Goal: Navigation & Orientation: Locate item on page

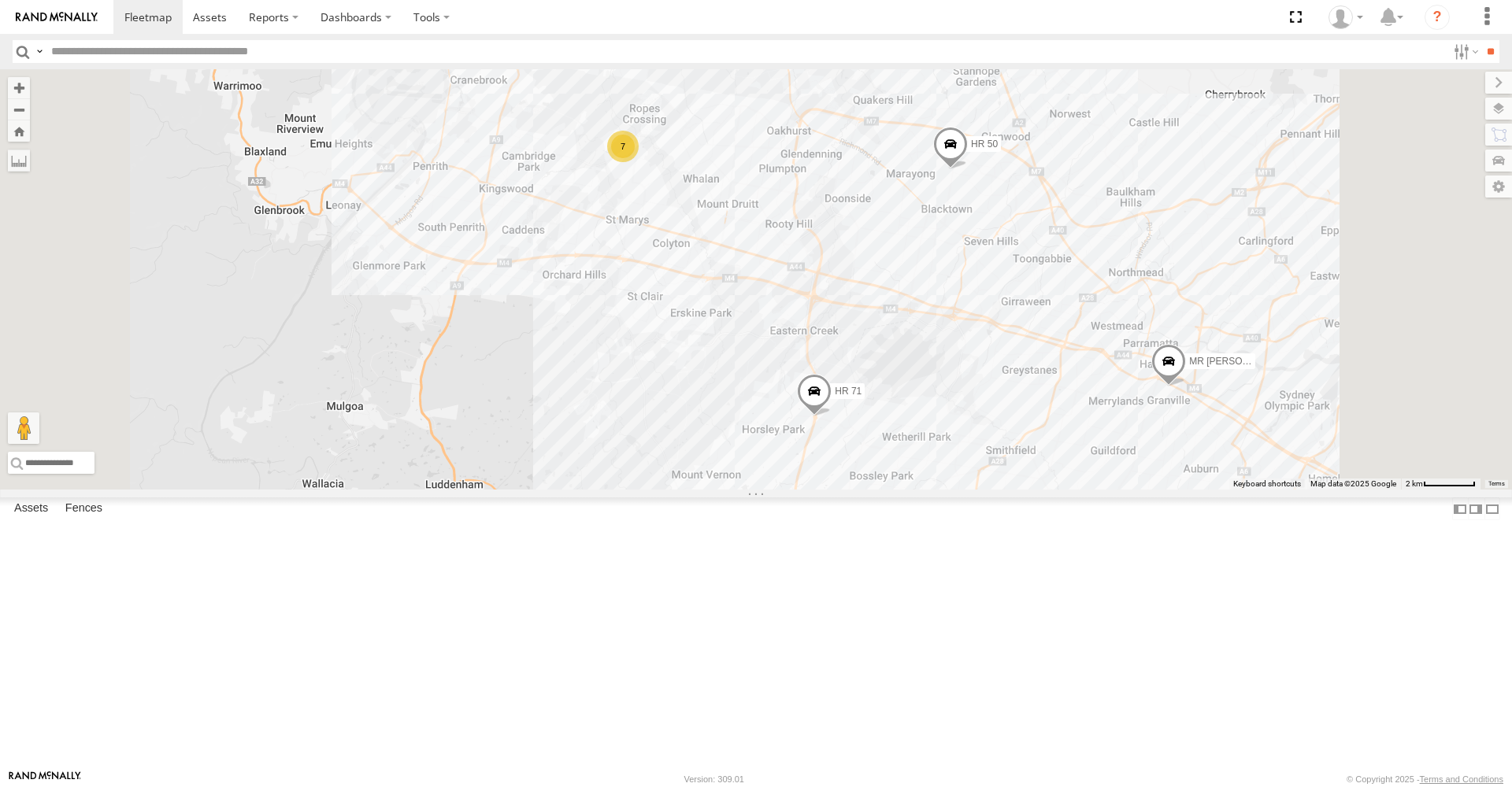
click at [832, 416] on span at bounding box center [814, 395] width 35 height 43
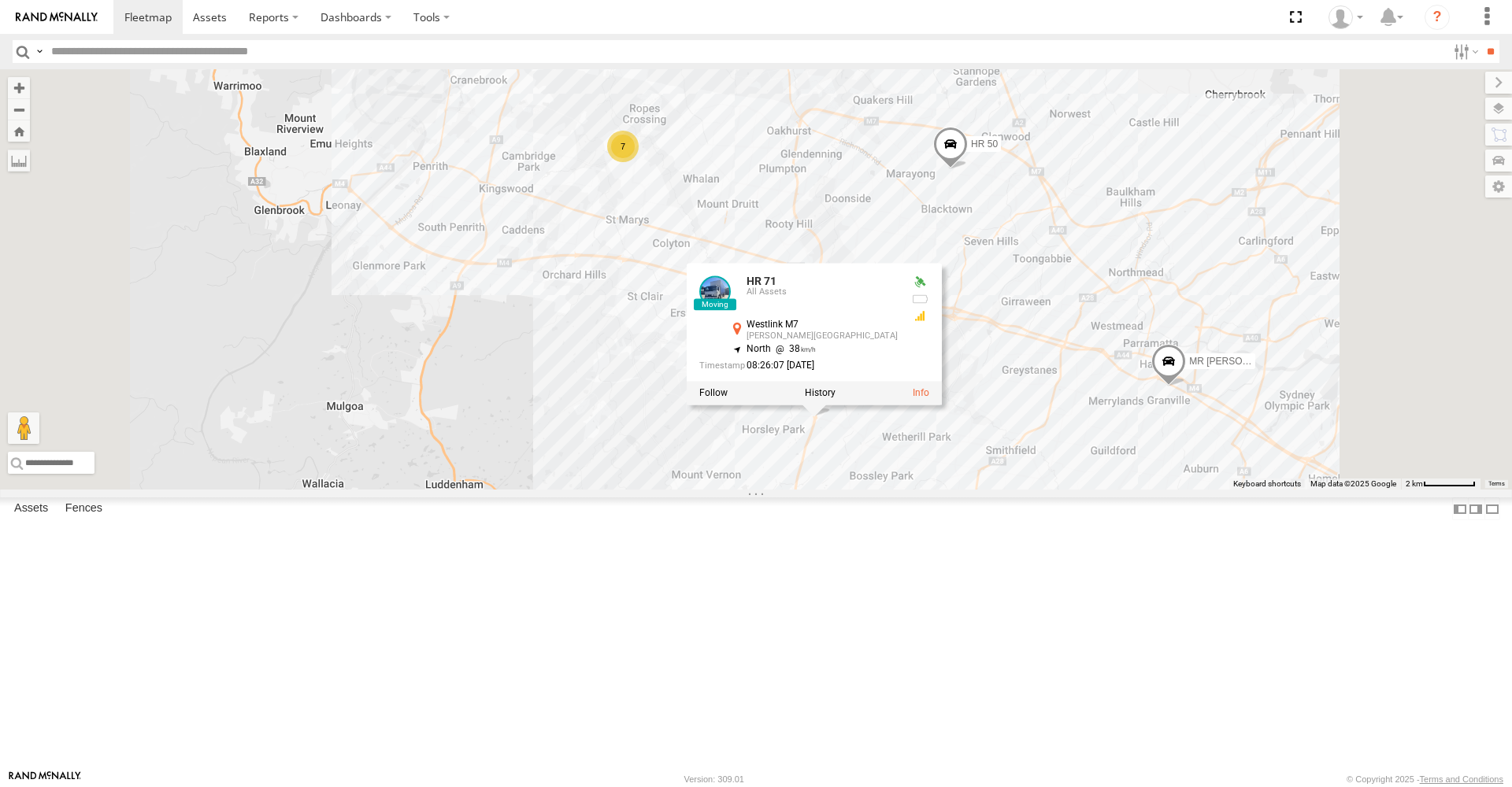
click at [968, 169] on span at bounding box center [950, 148] width 35 height 43
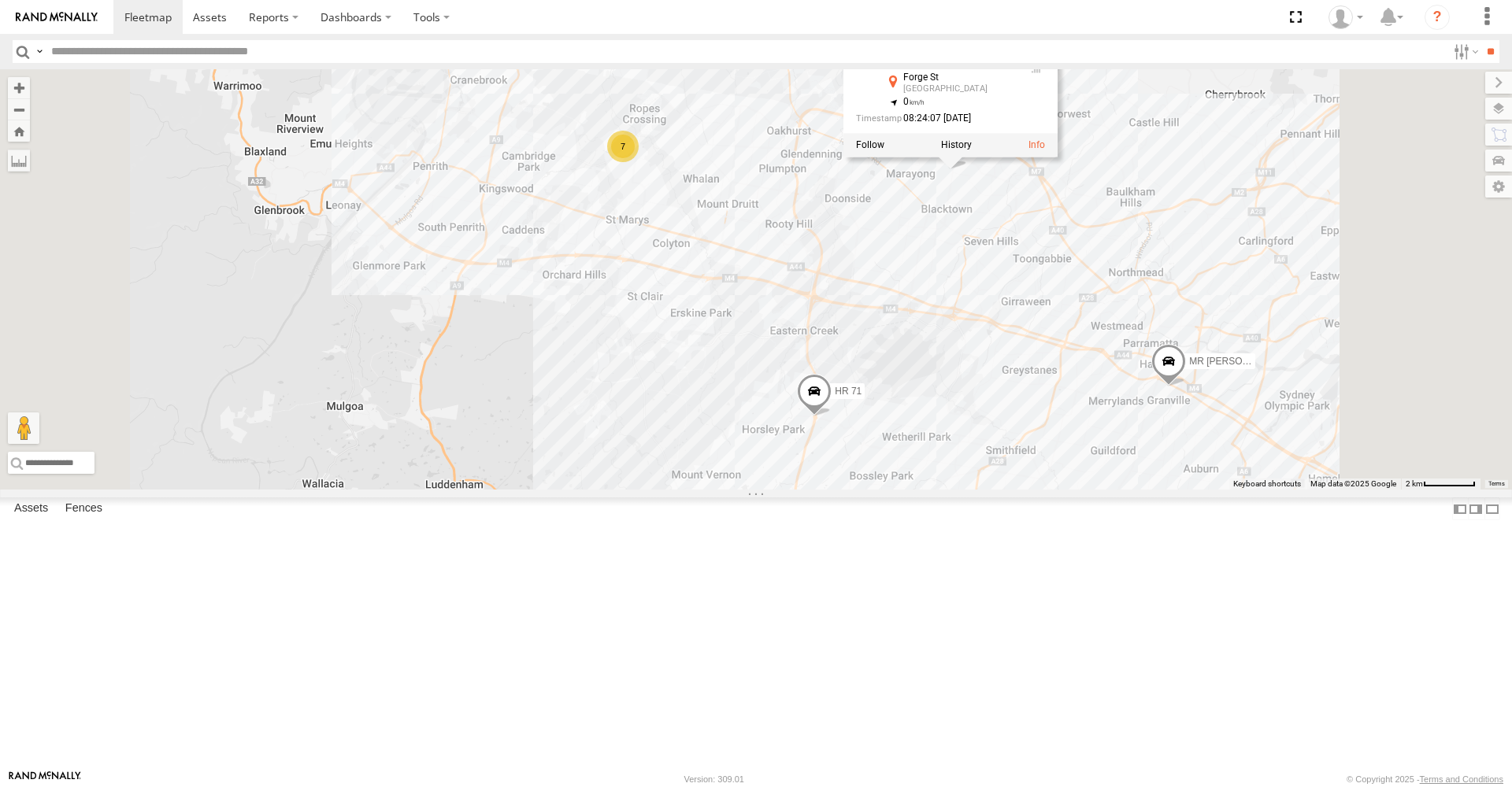
click at [1186, 386] on span at bounding box center [1168, 365] width 35 height 43
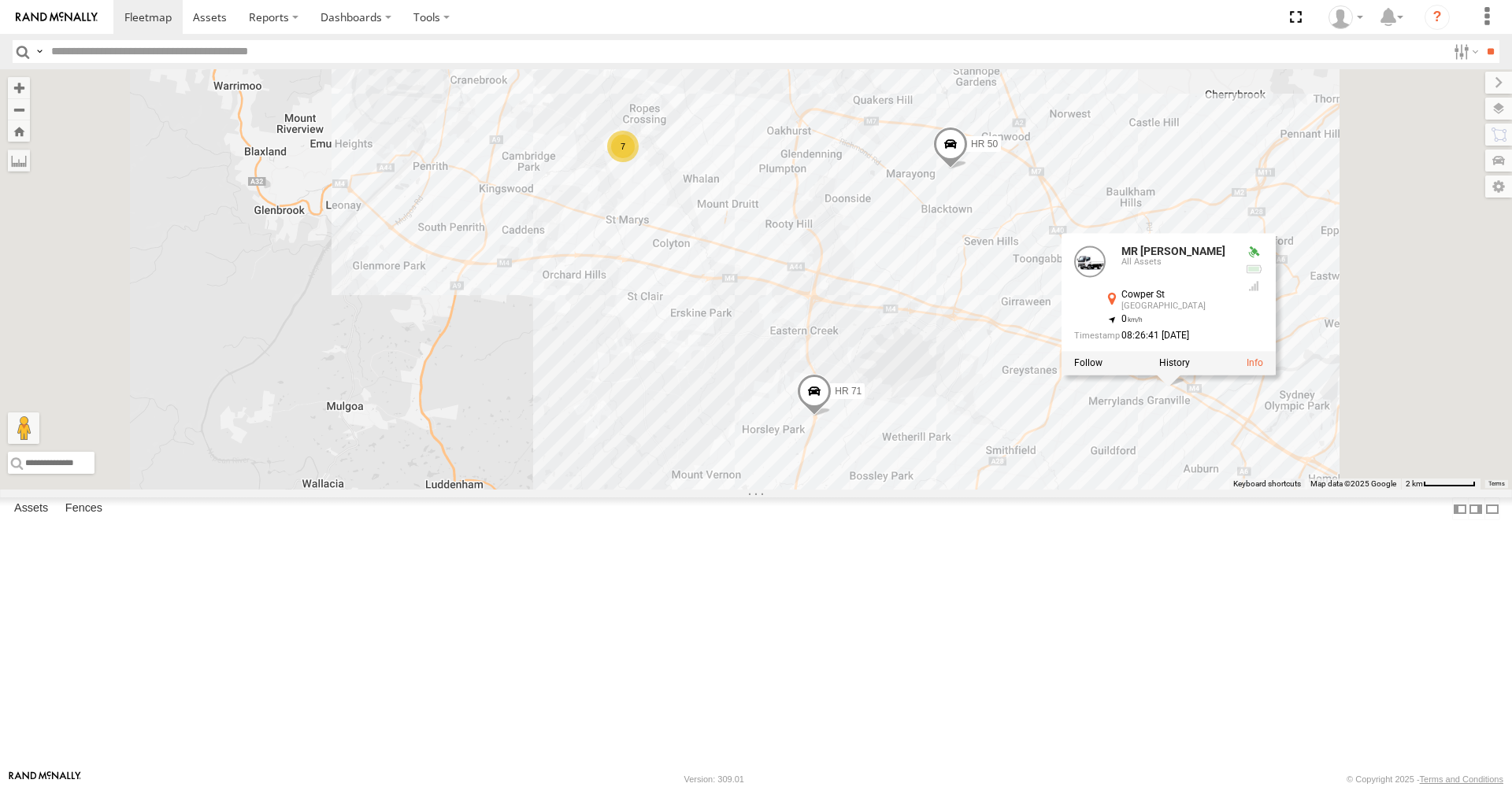
click at [1093, 388] on div "MR Truck HR 50 HR 71 7 MR Truck All Assets Cowper [GEOGRAPHIC_DATA] -33.8305 , …" at bounding box center [756, 279] width 1512 height 420
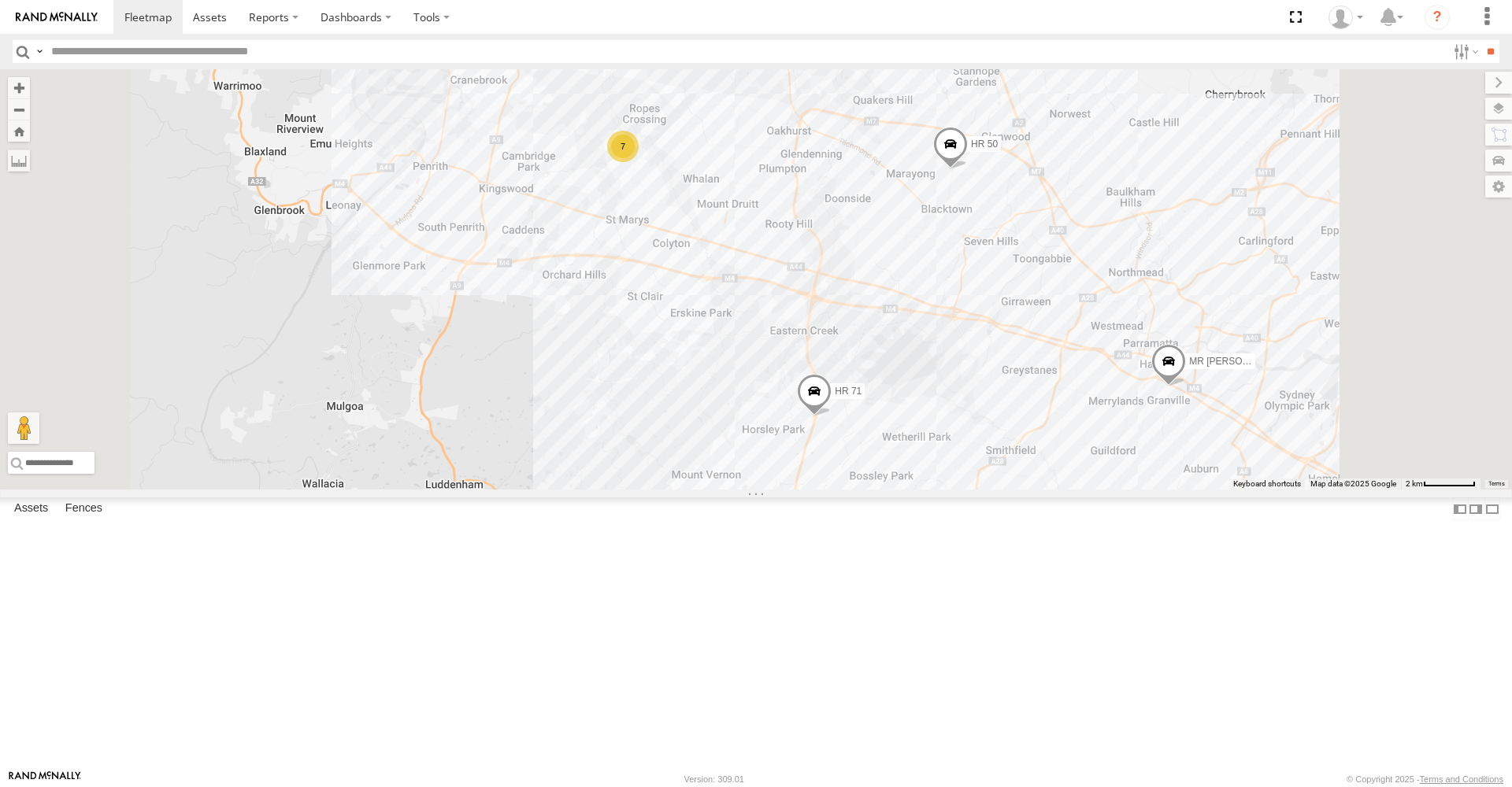
click at [968, 169] on span at bounding box center [950, 148] width 35 height 43
click at [649, 183] on span at bounding box center [632, 162] width 35 height 43
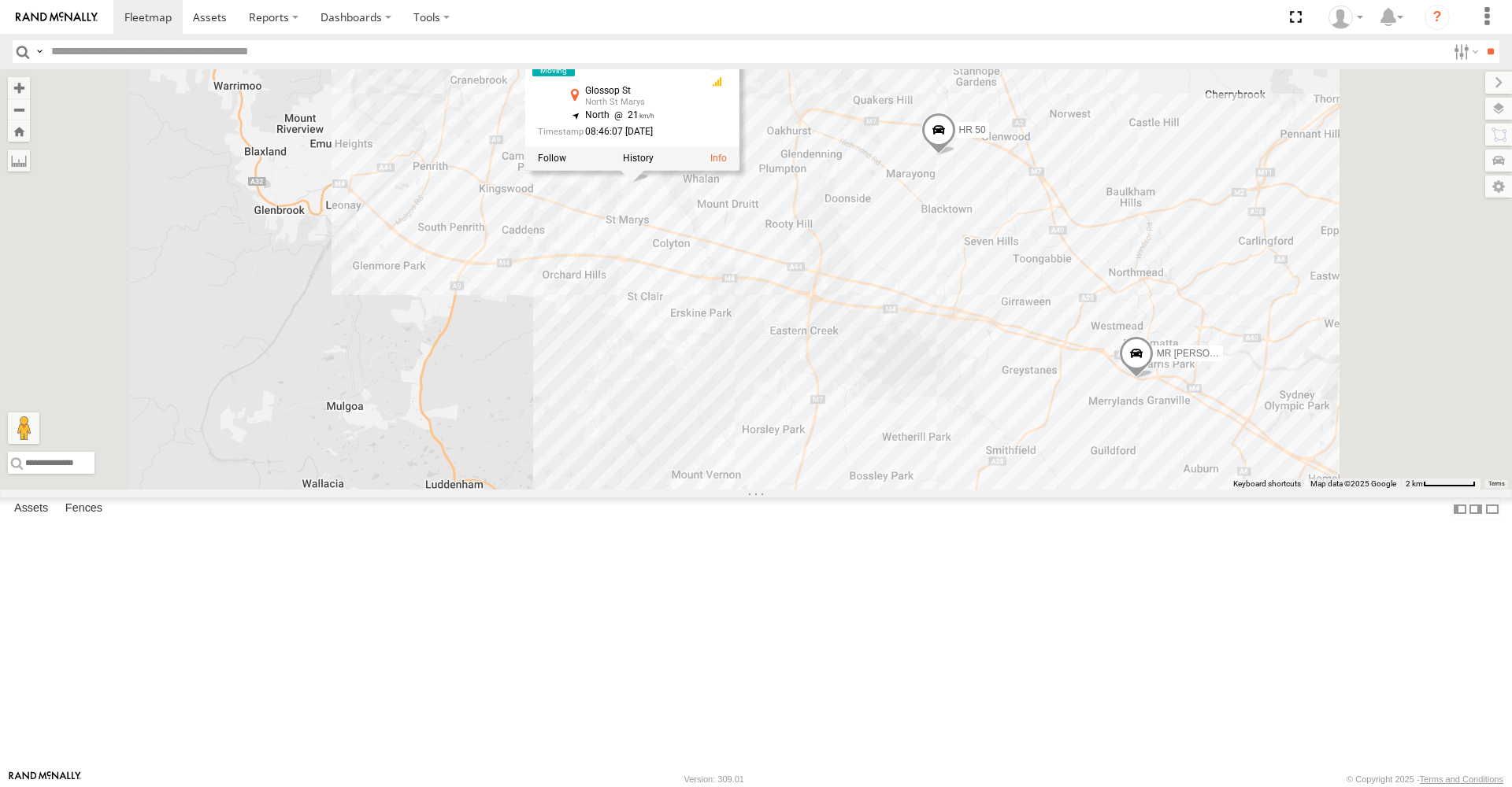
click at [877, 405] on div "MR Truck HR 50 HR 71 7 HR 71 All Assets Glossop [GEOGRAPHIC_DATA] -33.75651 , 1…" at bounding box center [756, 279] width 1512 height 420
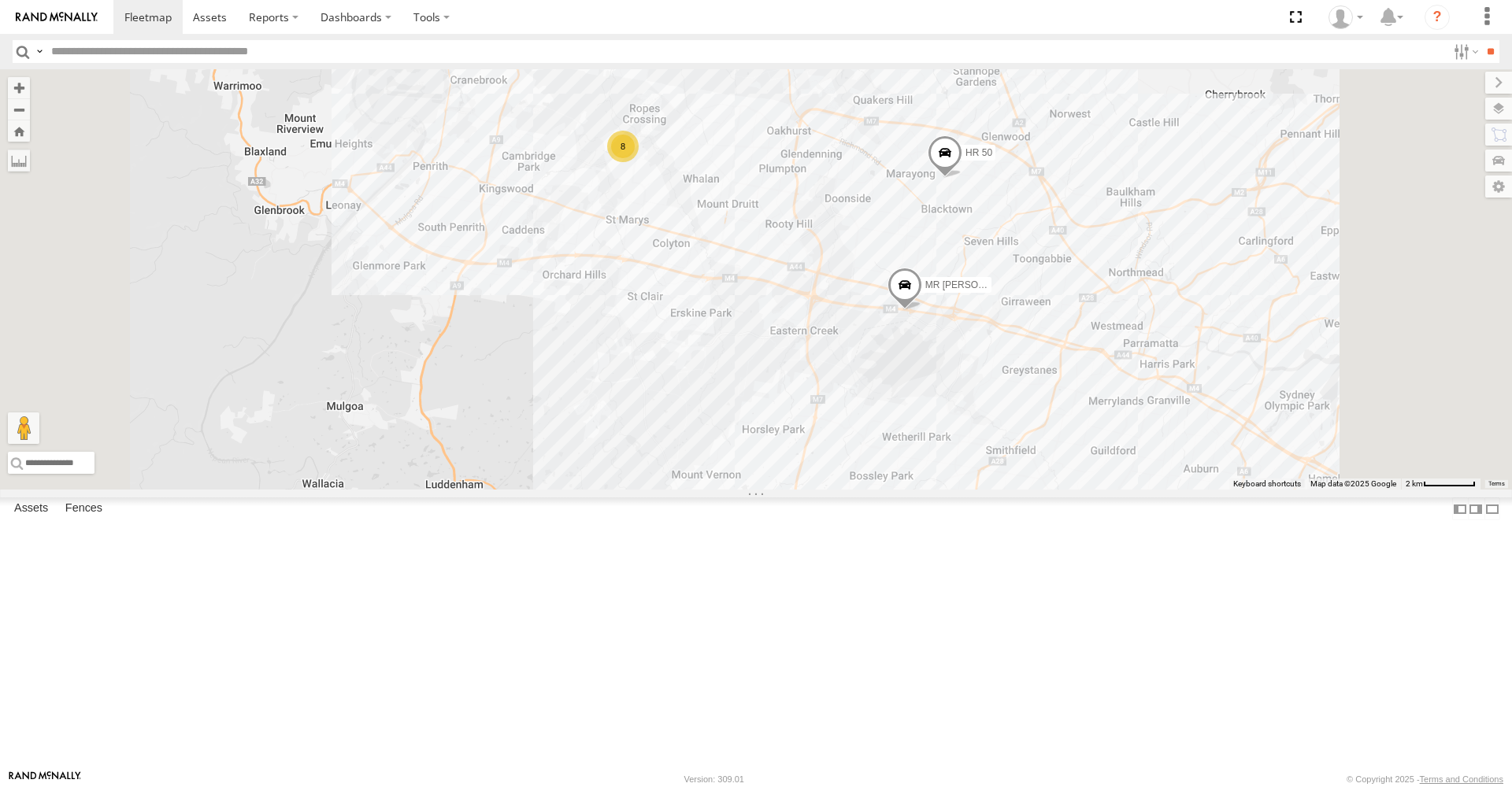
click at [922, 310] on span at bounding box center [905, 289] width 35 height 43
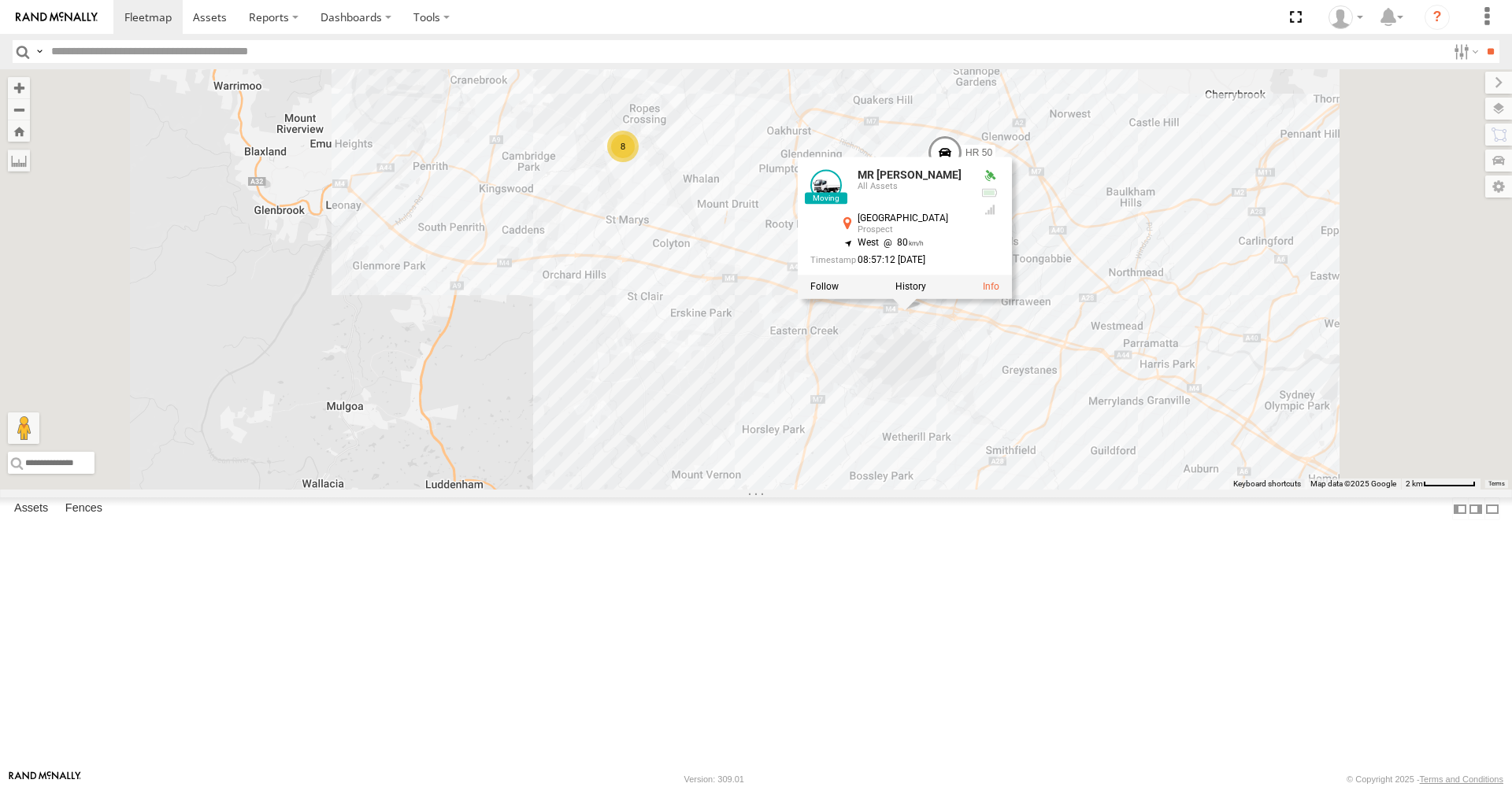
click at [899, 489] on div "MR Truck HR 50 8 MR Truck All Assets [GEOGRAPHIC_DATA] -33.80289 , 150.89439 We…" at bounding box center [756, 279] width 1512 height 420
